Goal: Transaction & Acquisition: Purchase product/service

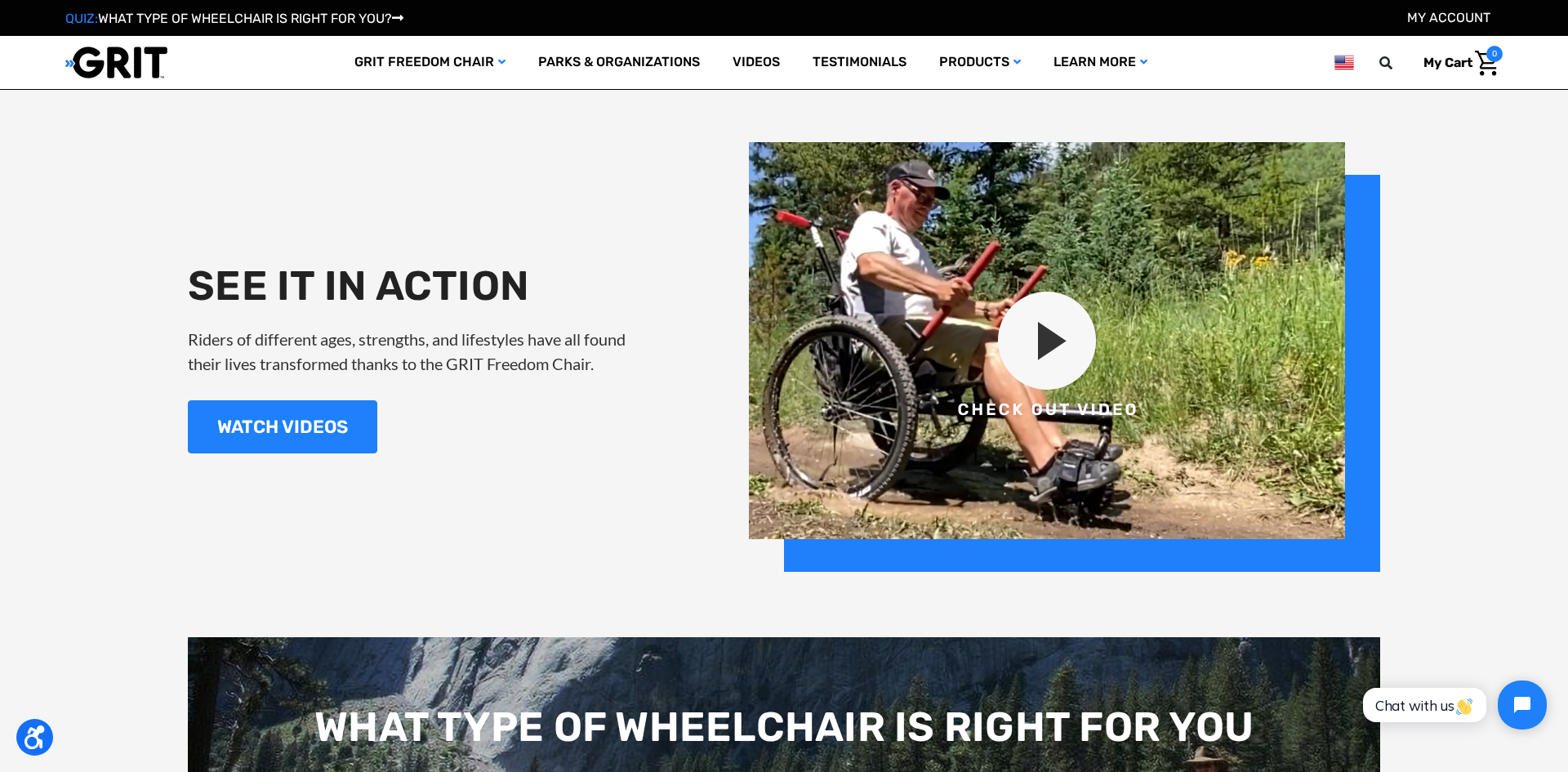
scroll to position [1985, 0]
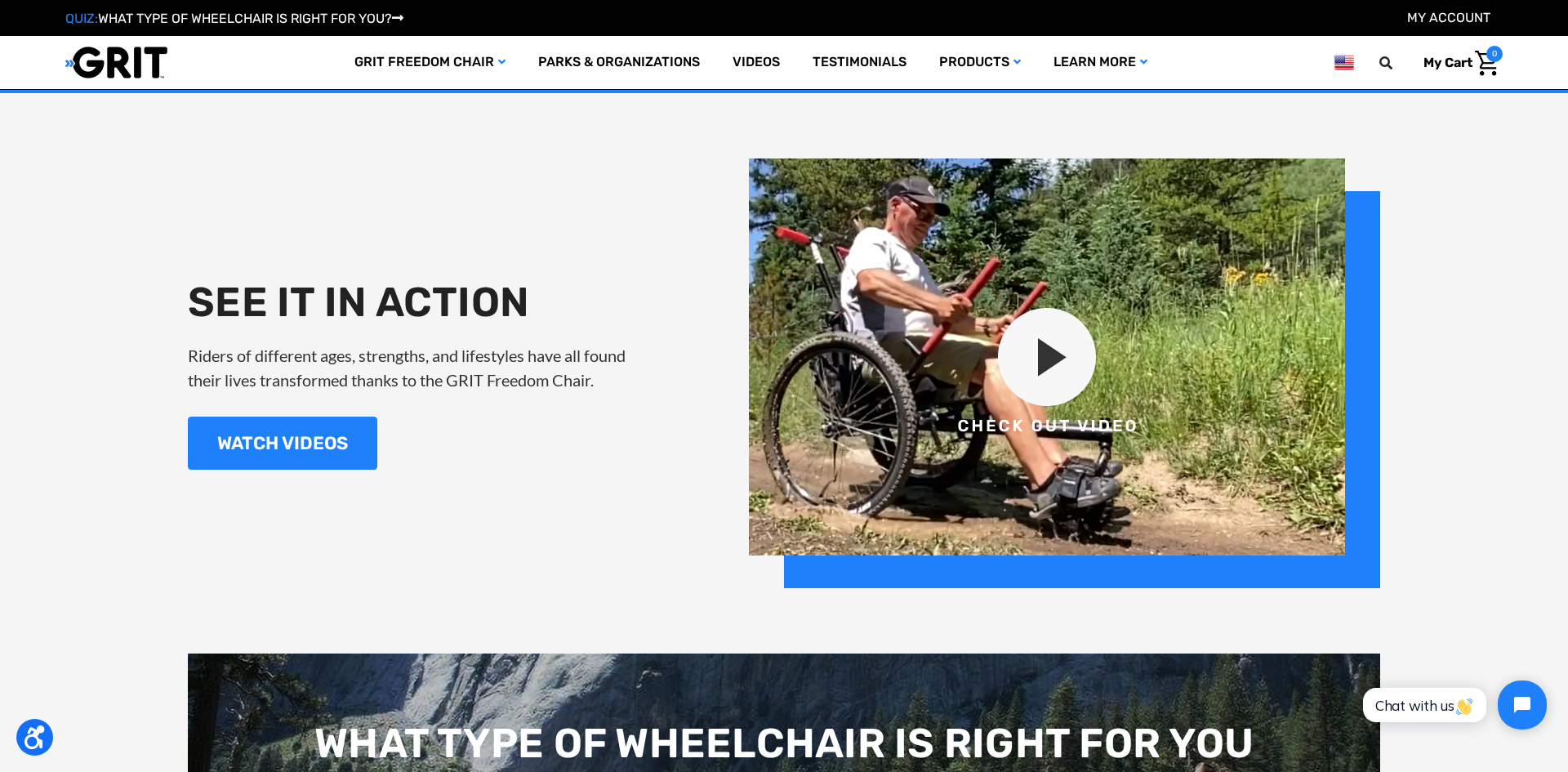
click at [1047, 361] on img at bounding box center [1065, 373] width 631 height 430
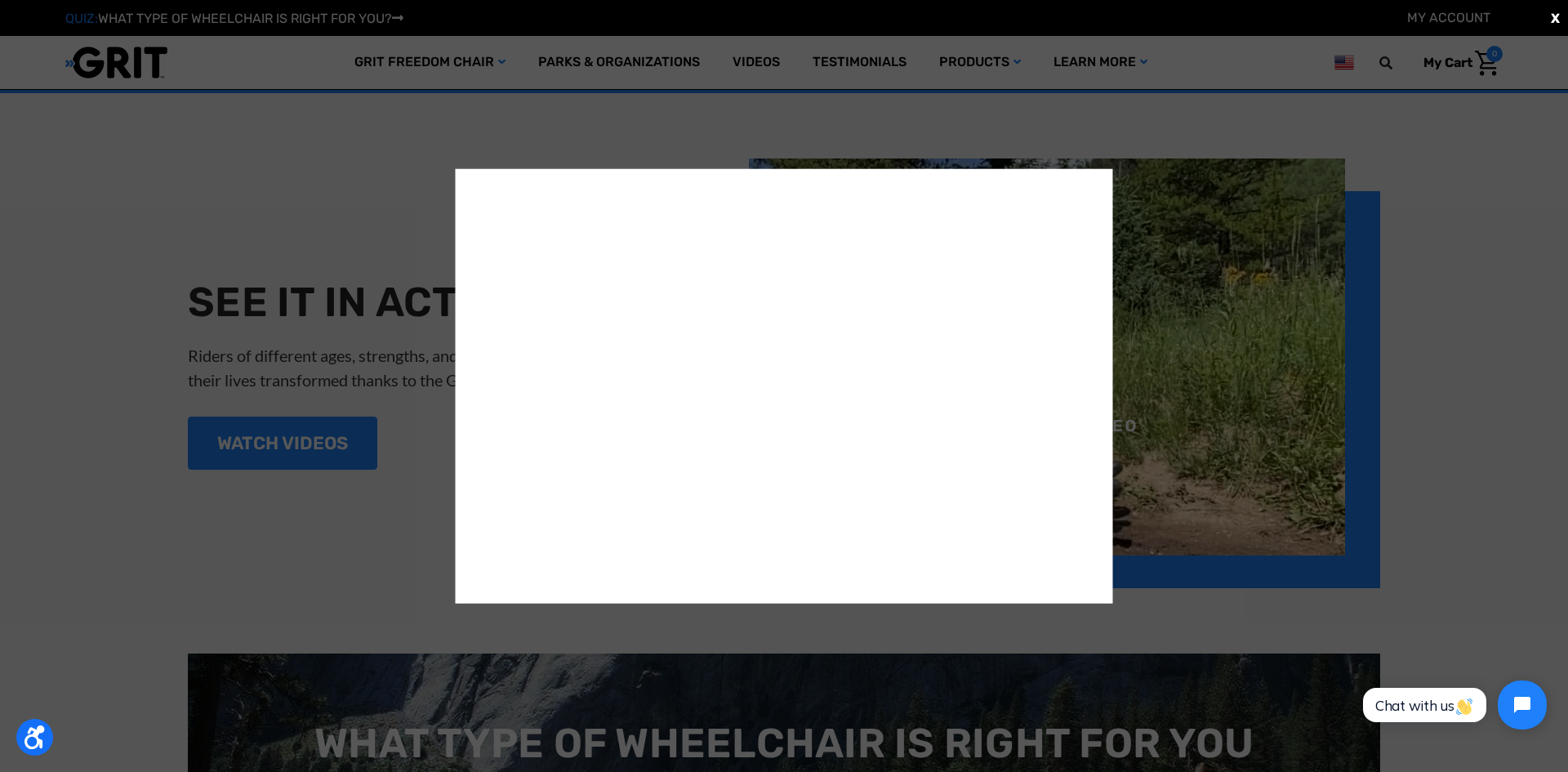
click at [1554, 20] on span "X" at bounding box center [1555, 18] width 9 height 19
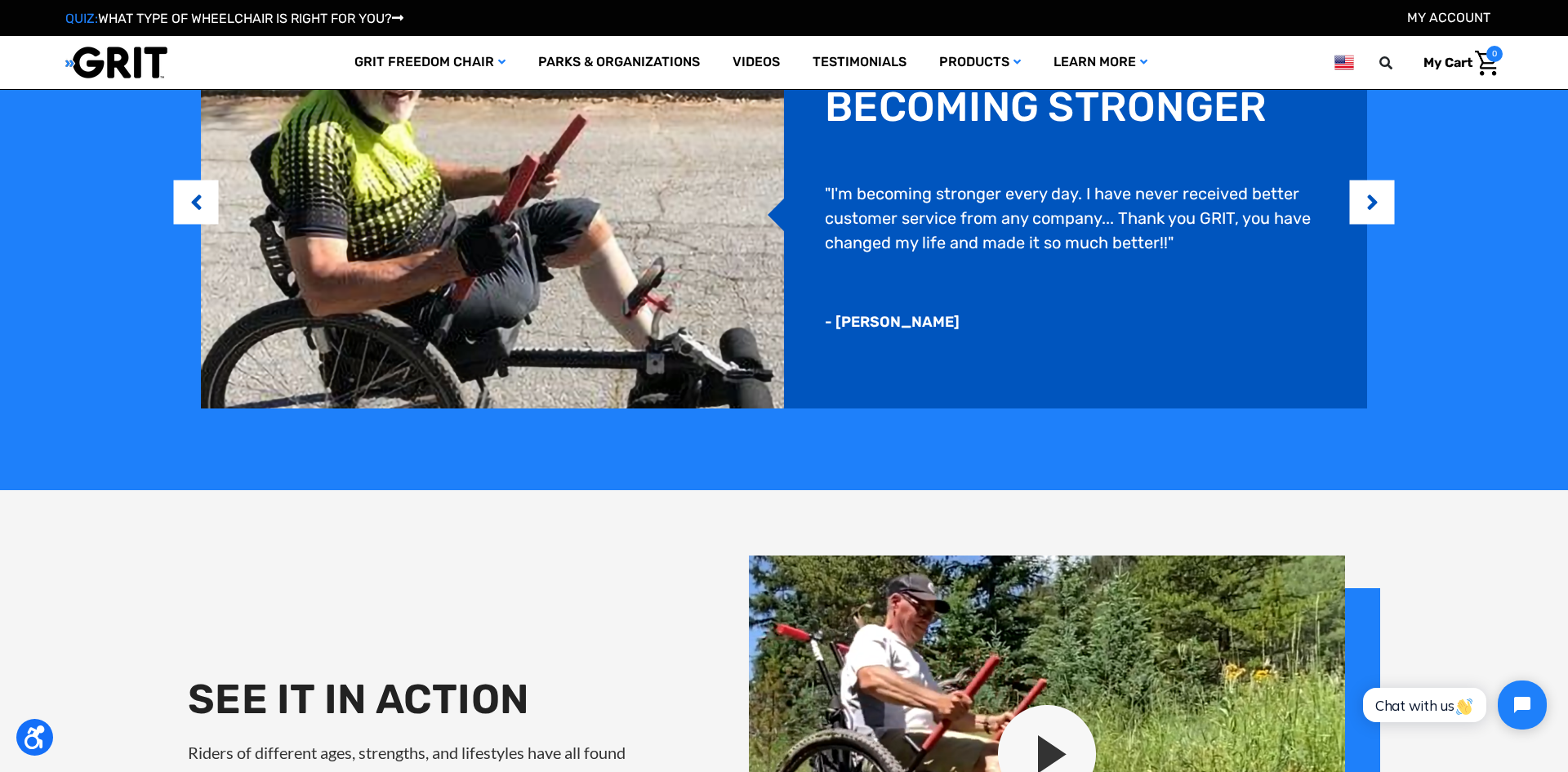
scroll to position [1576, 0]
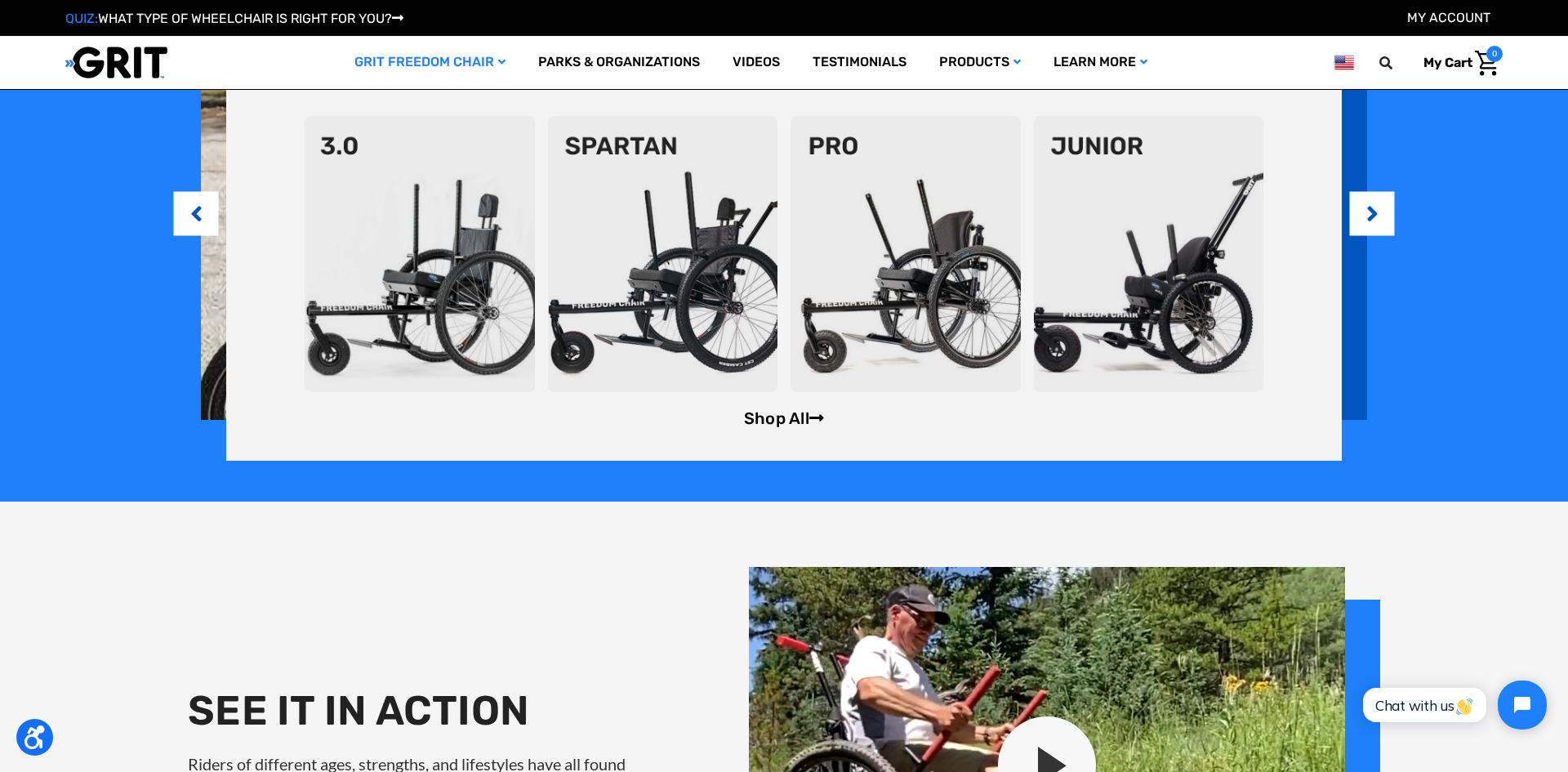
click at [762, 419] on link "Shop All" at bounding box center [784, 418] width 80 height 19
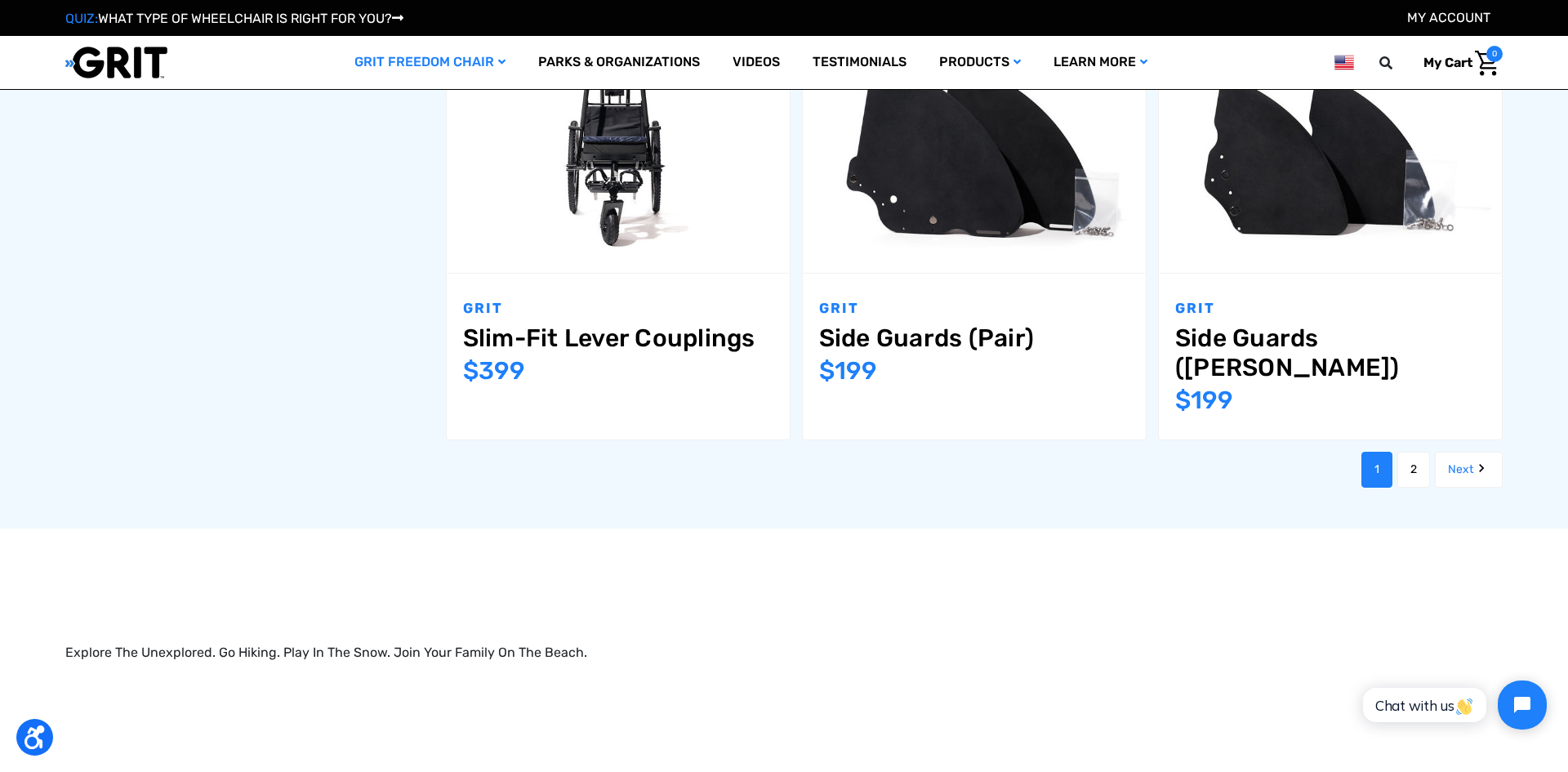
scroll to position [2103, 0]
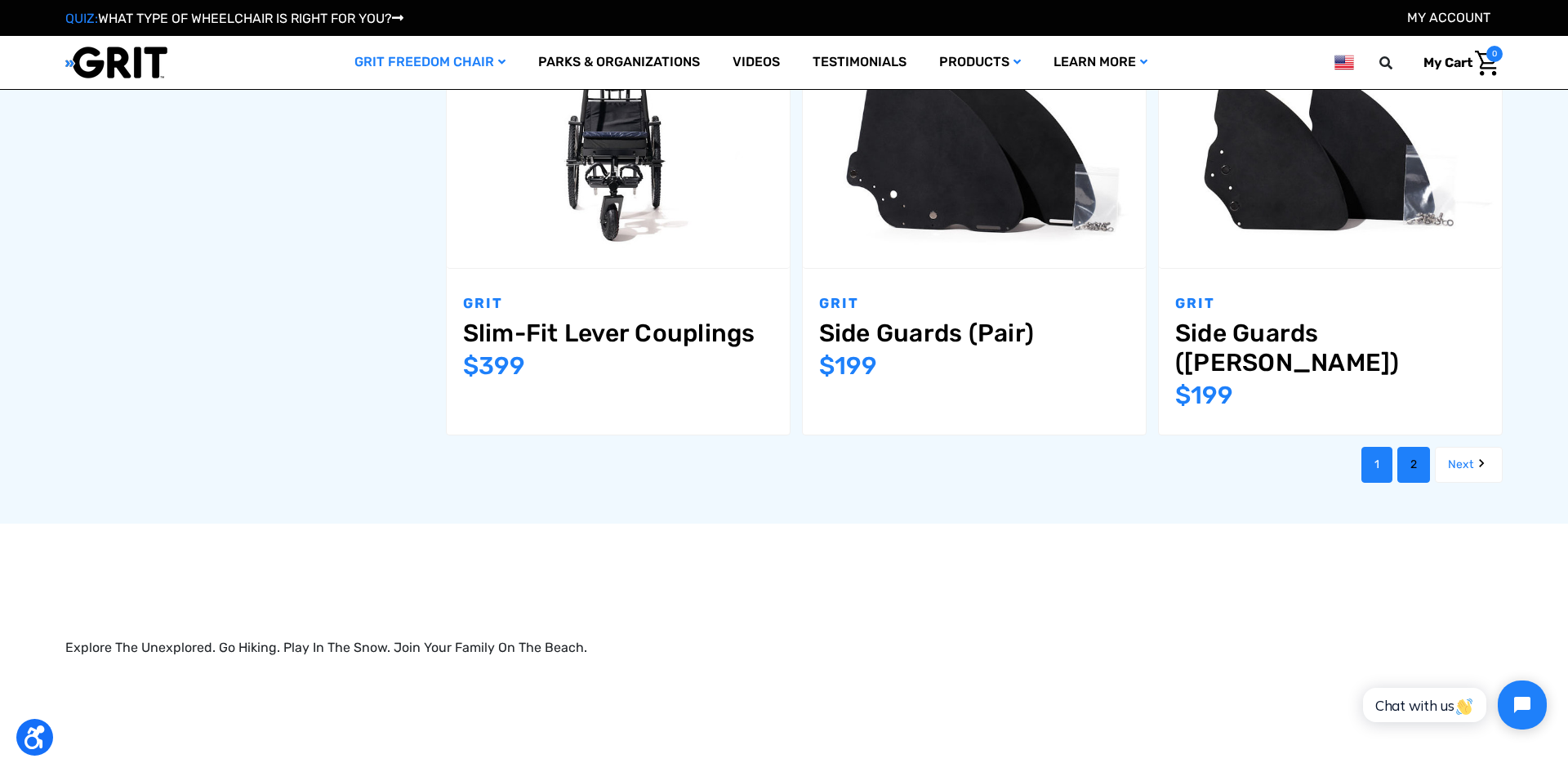
click at [1406, 447] on link "2" at bounding box center [1414, 465] width 33 height 36
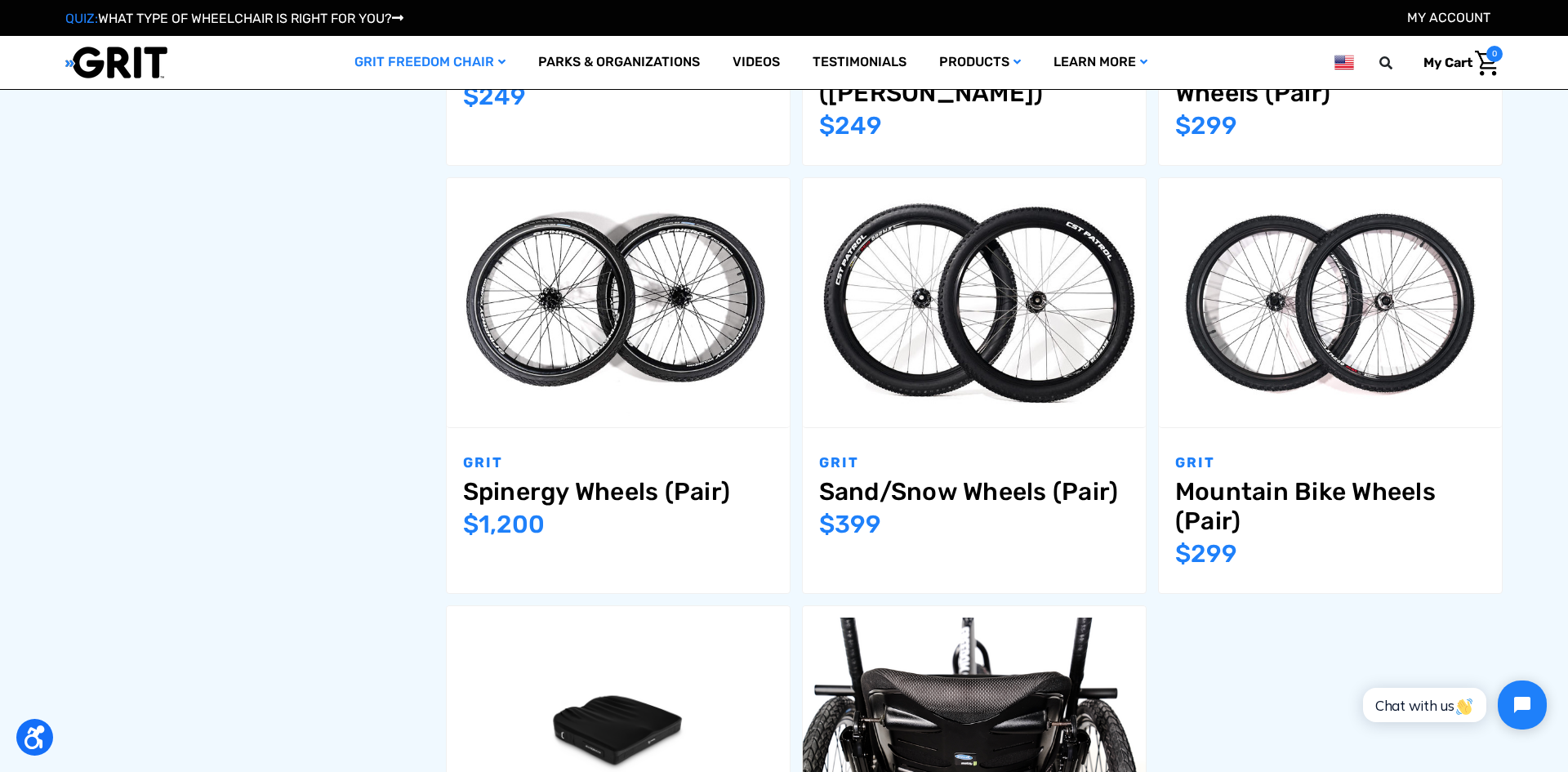
scroll to position [1445, 0]
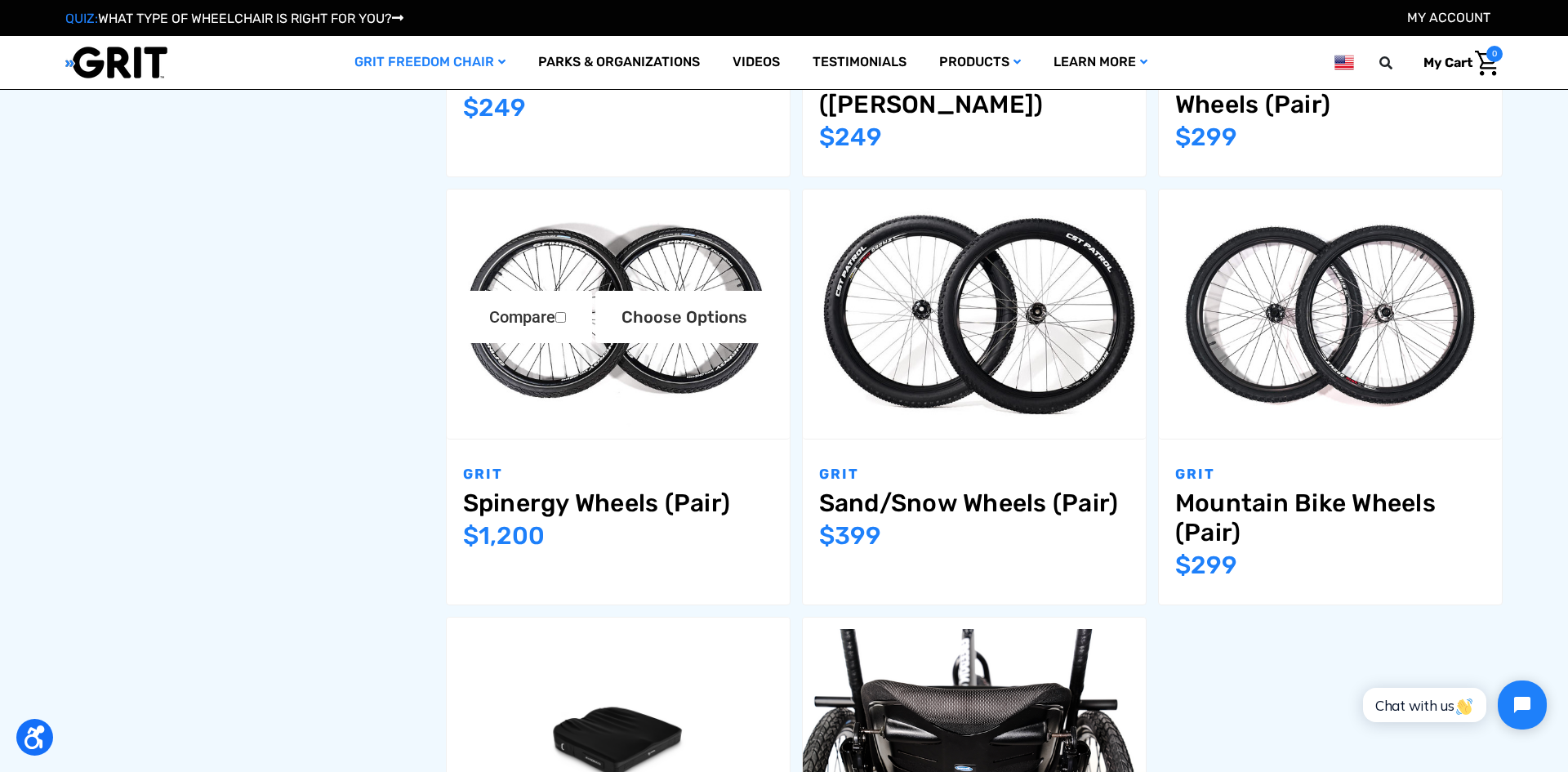
click at [592, 390] on img "Spinergy Wheels (Pair),$1,200.00\a" at bounding box center [618, 314] width 343 height 229
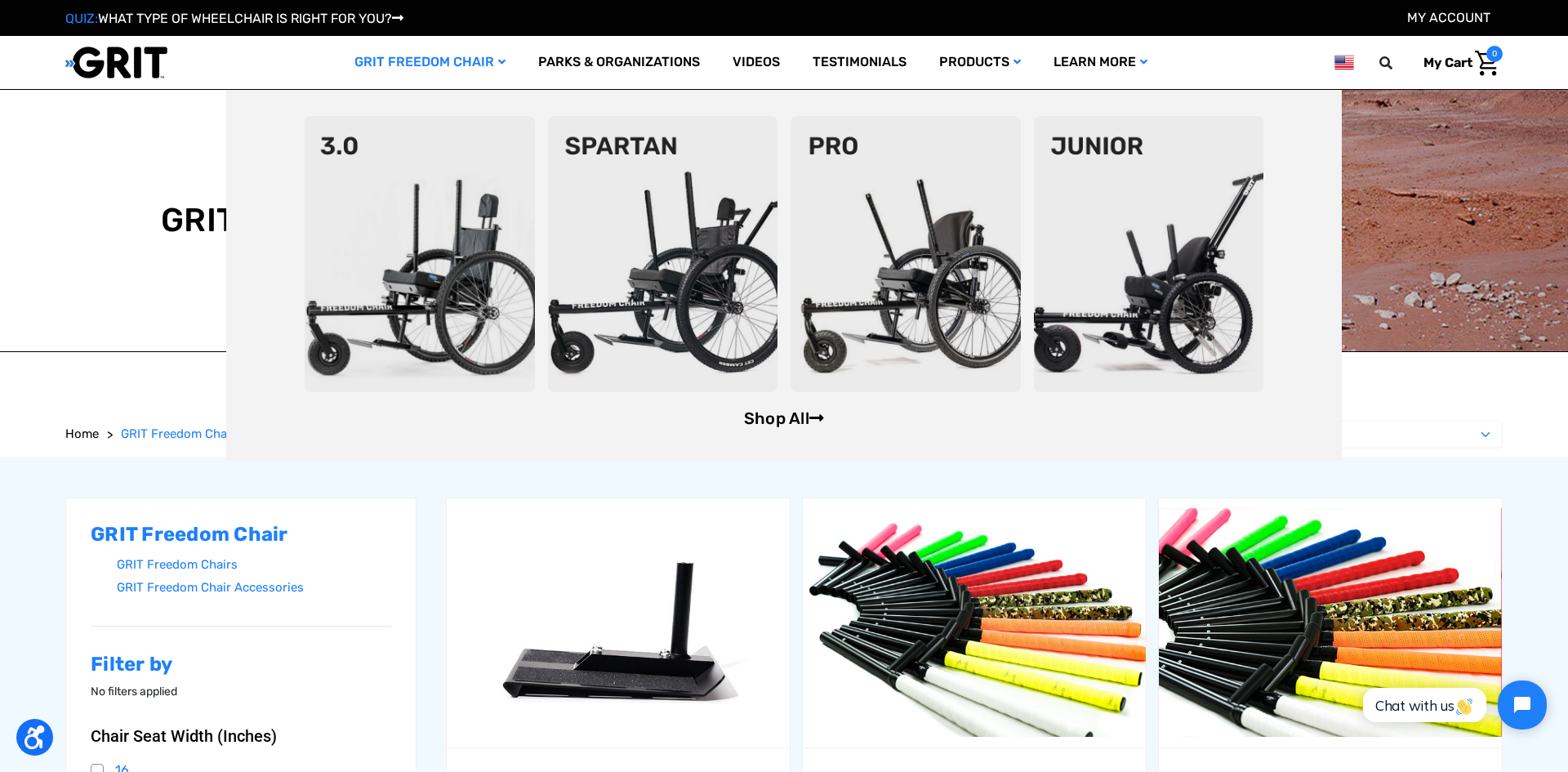
click at [772, 414] on link "Shop All" at bounding box center [784, 418] width 80 height 19
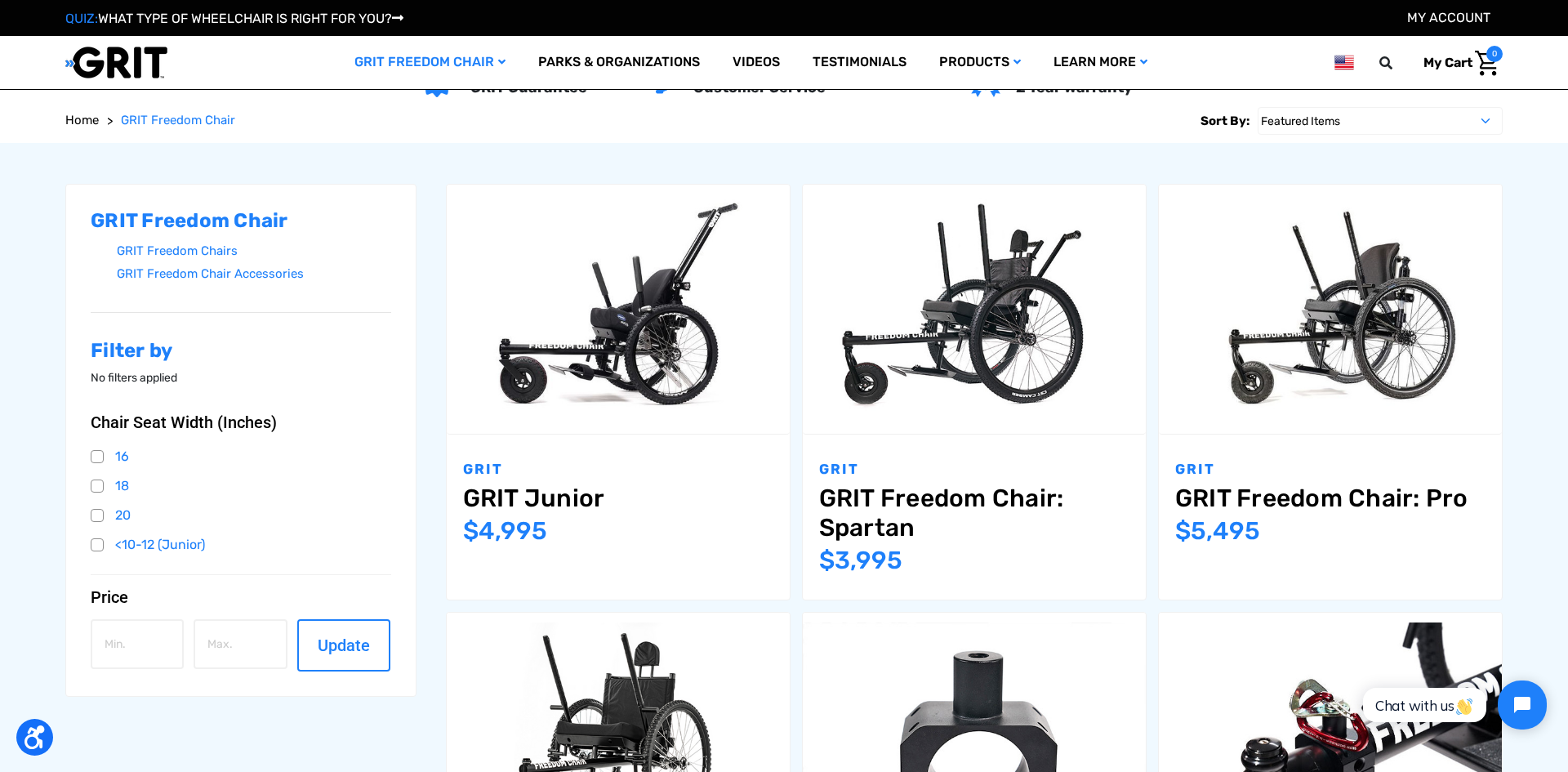
scroll to position [210, 0]
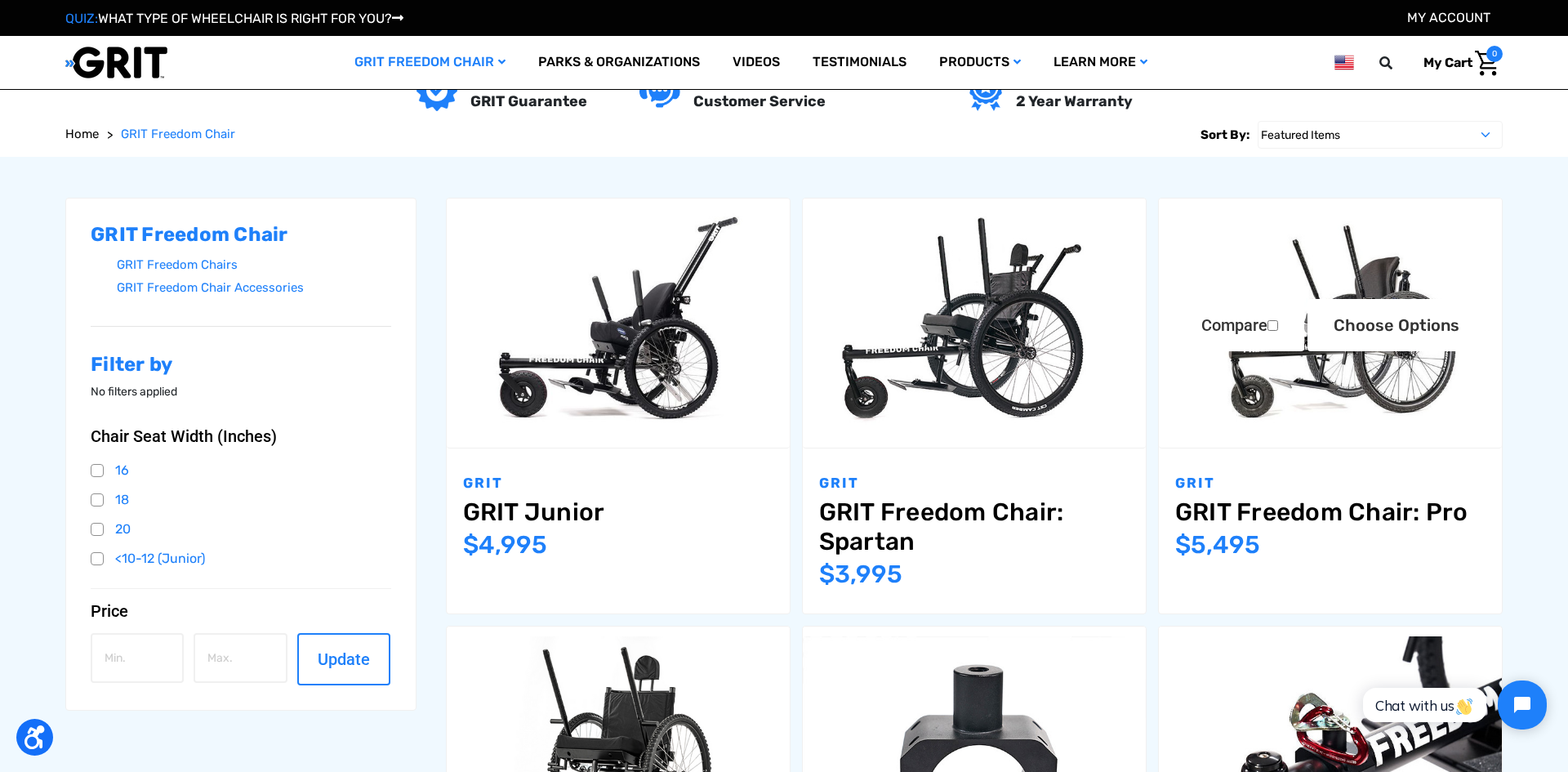
click at [1320, 405] on img "GRIT Freedom Chair: Pro,$5,495.00\a" at bounding box center [1330, 323] width 343 height 229
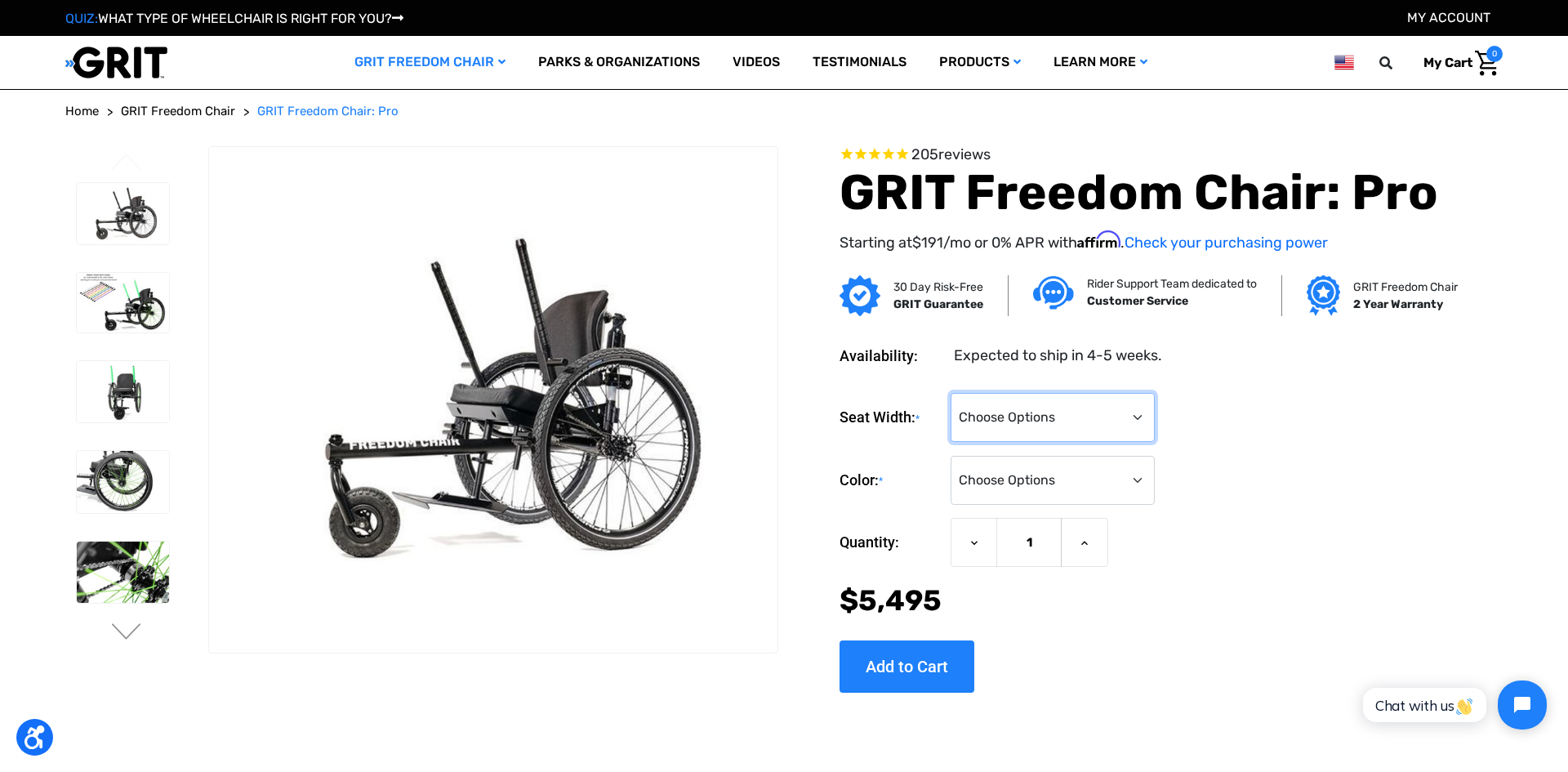
click at [1138, 423] on select "Choose Options 16" 18" 20"" at bounding box center [1053, 417] width 204 height 49
select select "326"
click at [951, 393] on select "Choose Options 16" 18" 20"" at bounding box center [1053, 417] width 204 height 49
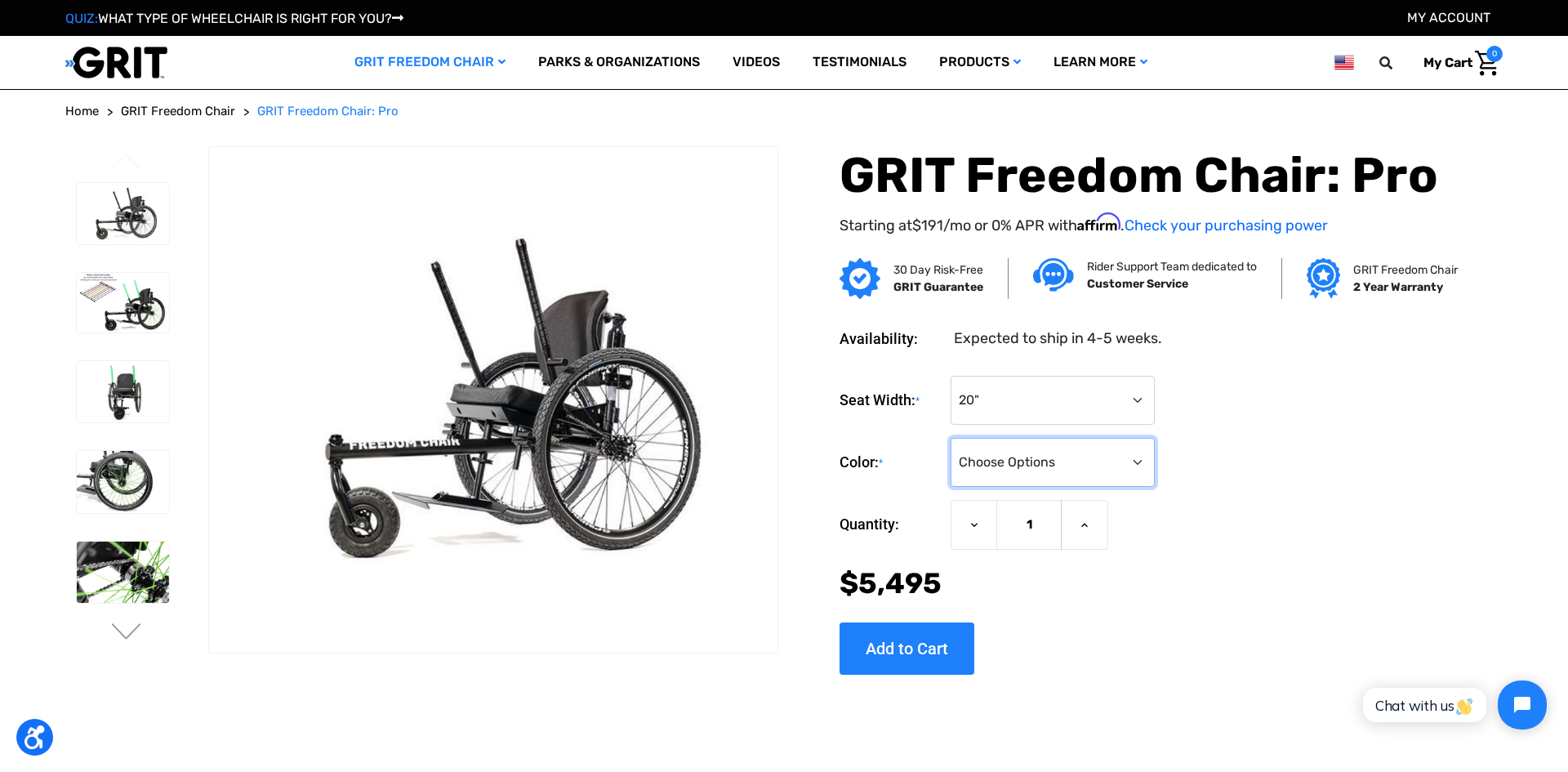
click at [1131, 462] on select "Choose Options Black Blue Green Orange Pink Purple Red White Yellow" at bounding box center [1053, 462] width 204 height 49
select select "327"
click at [951, 438] on select "Choose Options Black Blue Green Orange Pink Purple Red White Yellow" at bounding box center [1053, 462] width 204 height 49
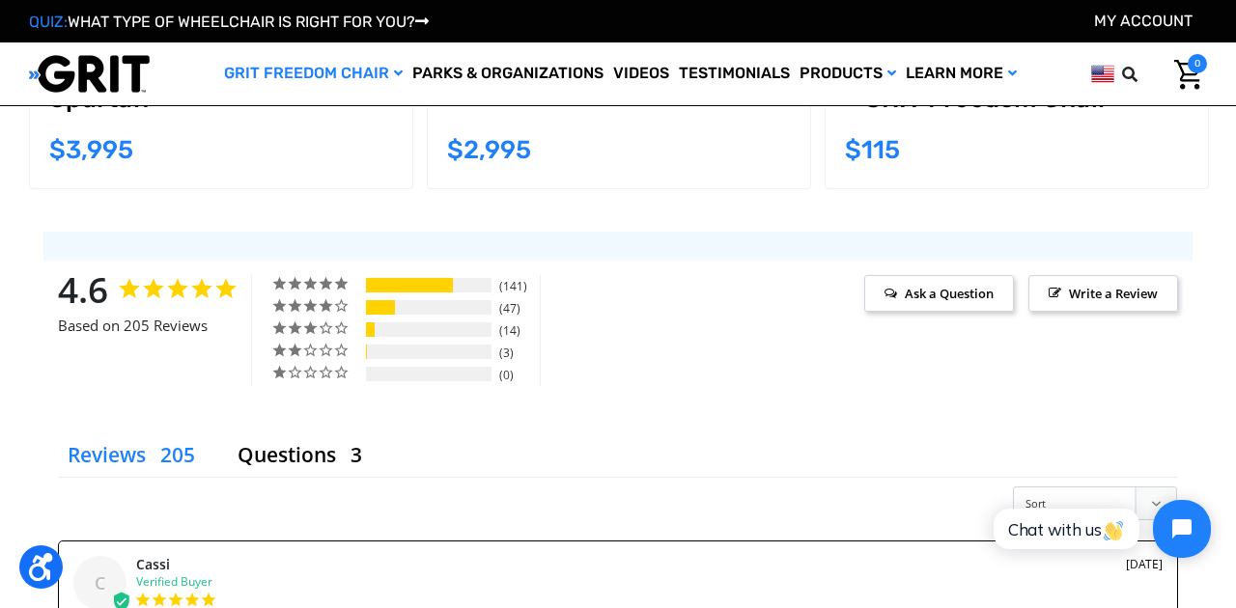
scroll to position [2377, 0]
click at [366, 348] on div "1%" at bounding box center [366, 351] width 1 height 14
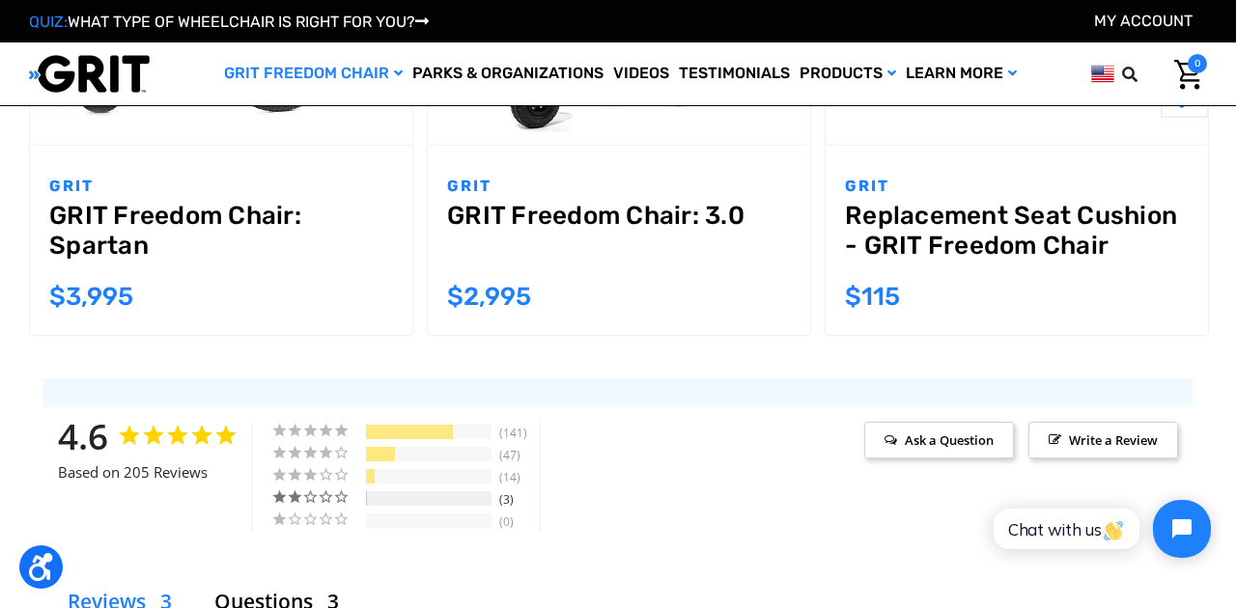
scroll to position [2238, 0]
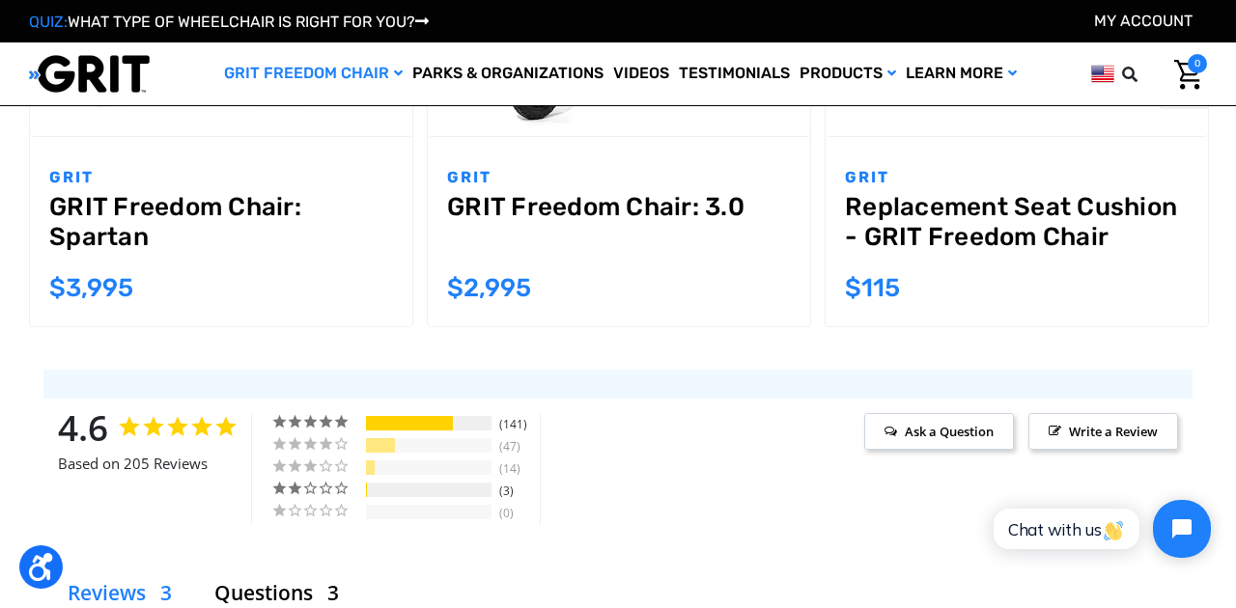
click at [378, 419] on div "69%" at bounding box center [409, 423] width 87 height 14
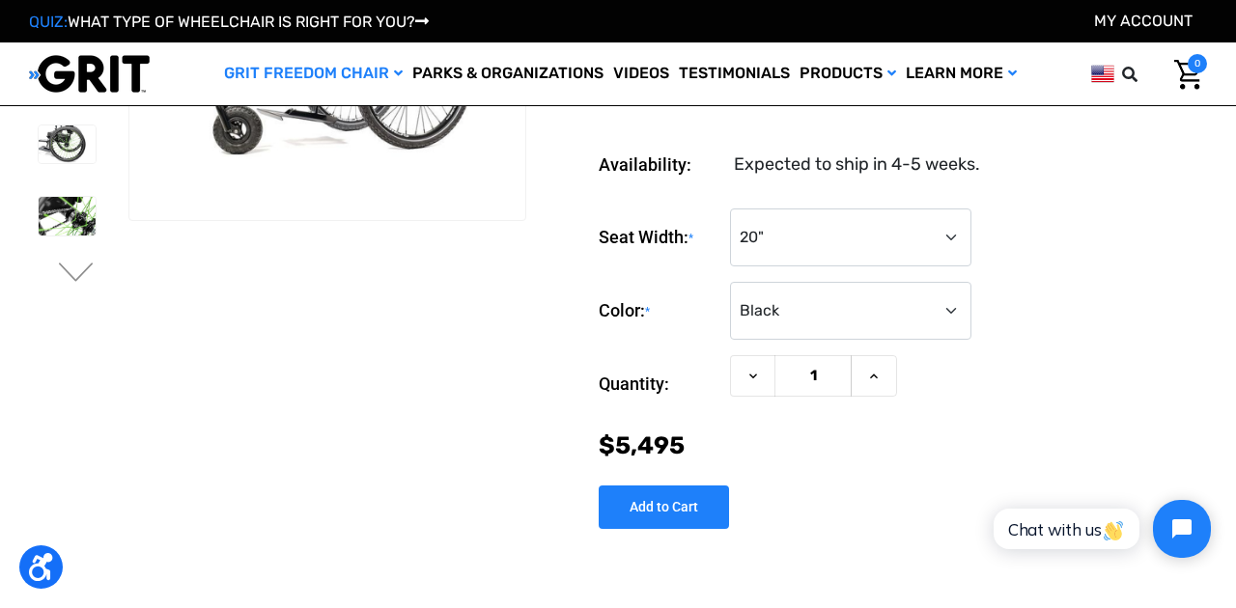
scroll to position [0, 0]
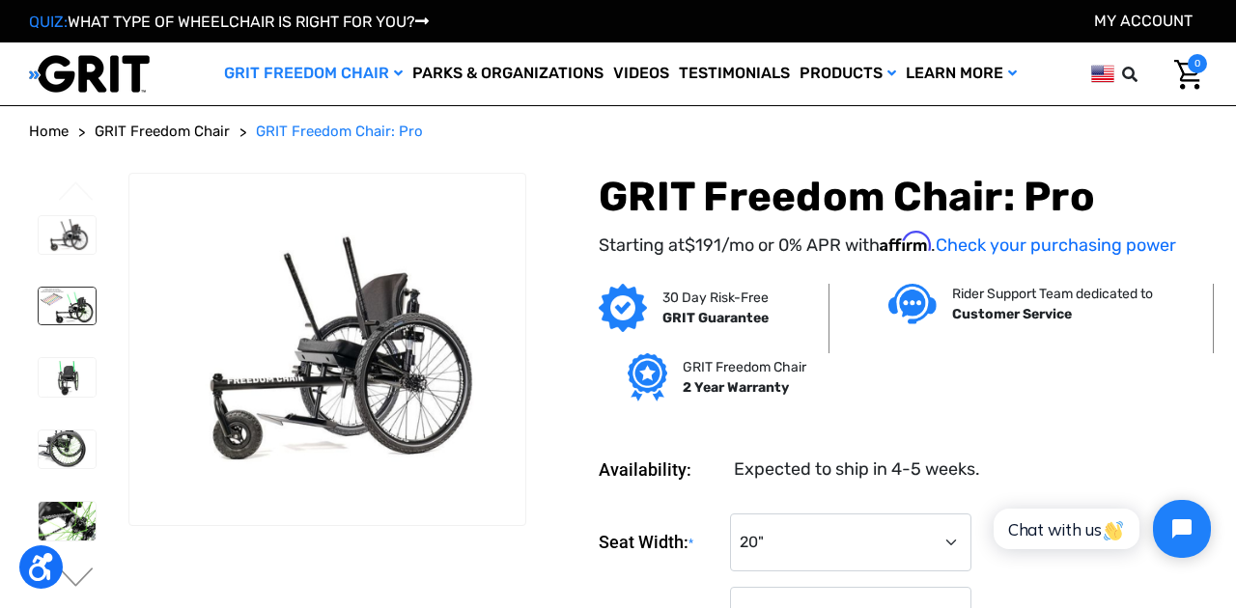
click at [75, 301] on img at bounding box center [67, 306] width 57 height 37
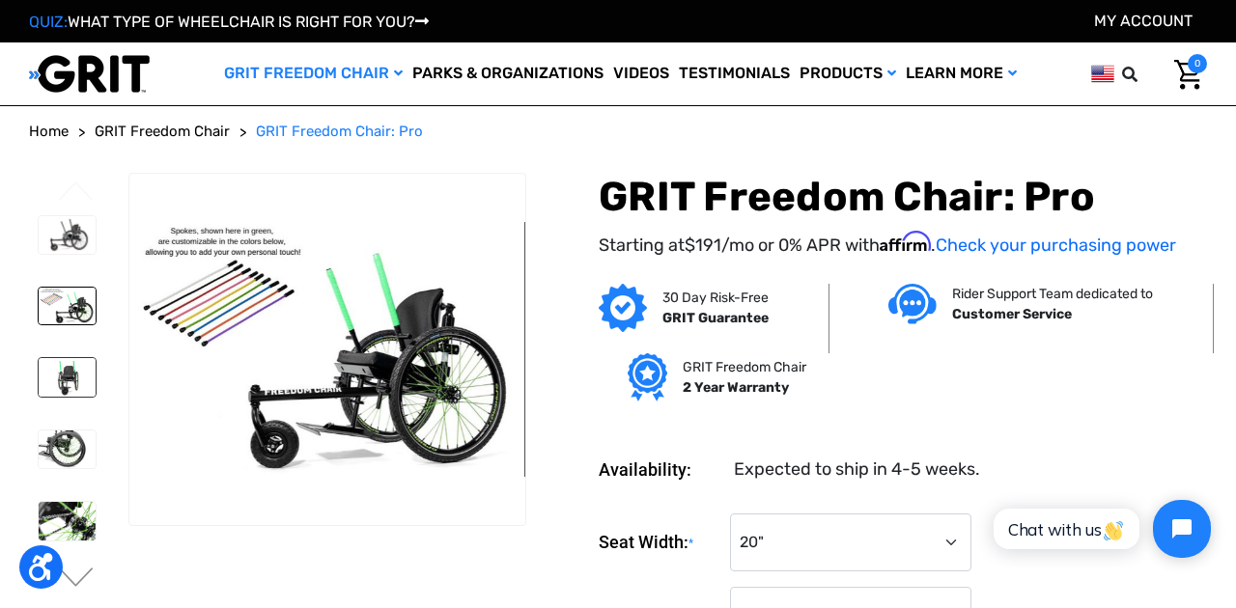
click at [75, 359] on img at bounding box center [67, 377] width 57 height 39
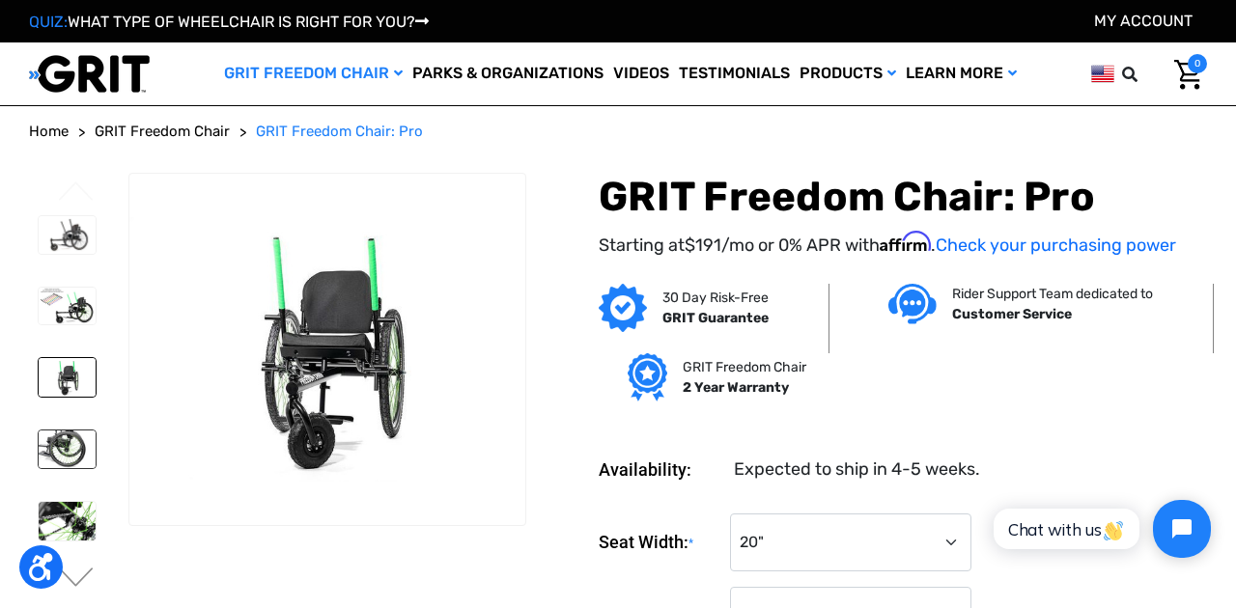
click at [67, 440] on img at bounding box center [67, 450] width 57 height 39
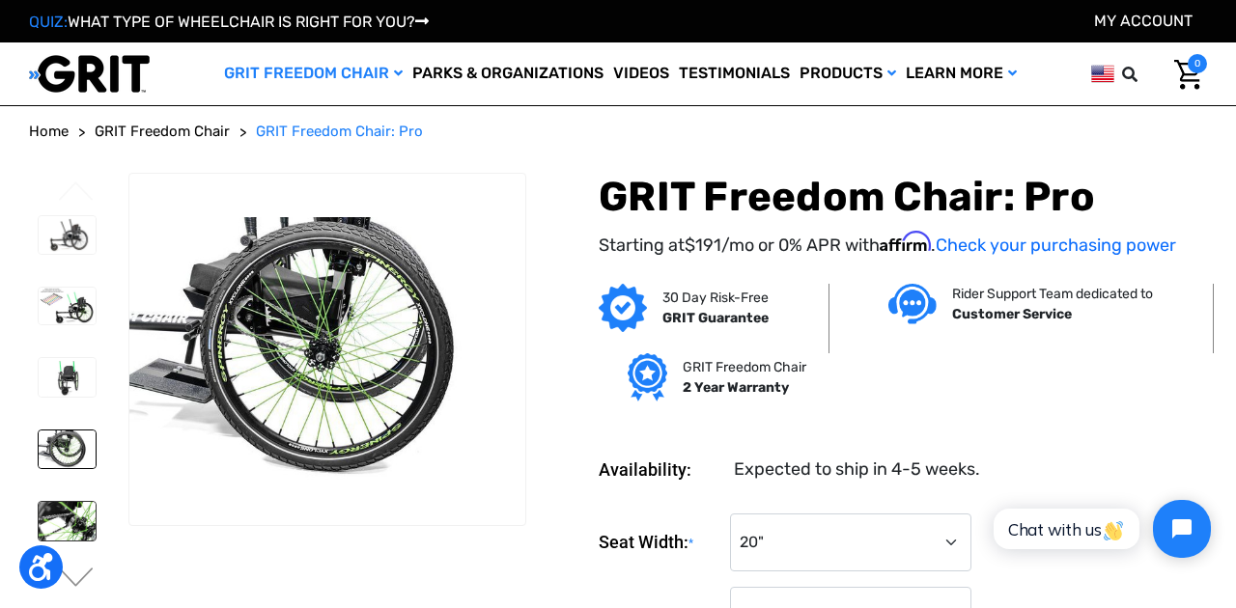
click at [49, 511] on img at bounding box center [67, 521] width 57 height 39
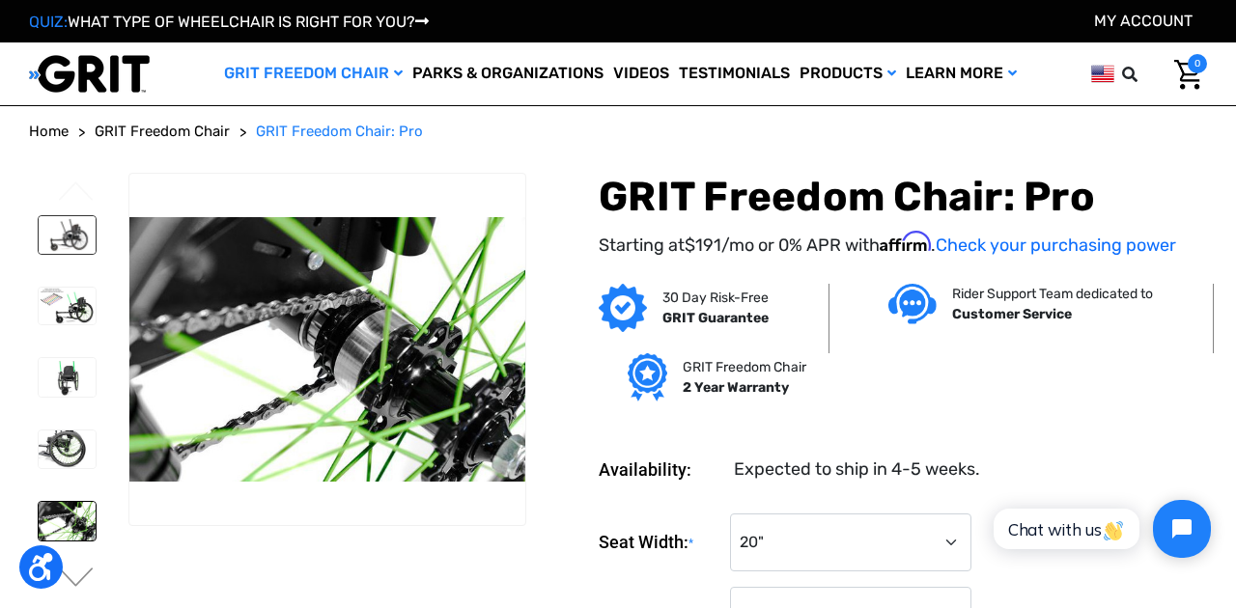
click at [74, 236] on img at bounding box center [67, 235] width 57 height 39
